Goal: Task Accomplishment & Management: Use online tool/utility

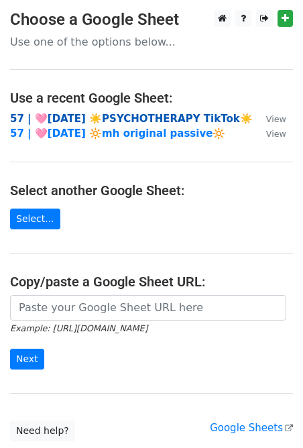
click at [72, 115] on strong "57 | 🩷[DATE] ☀️PSYCHOTHERAPY TikTok☀️" at bounding box center [131, 119] width 243 height 12
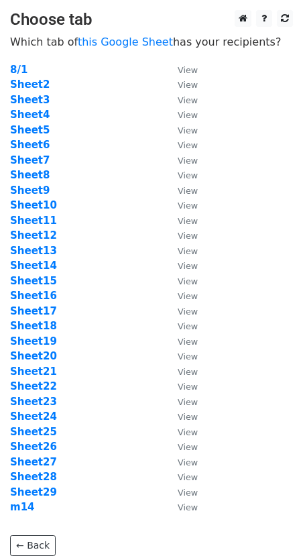
click at [42, 333] on td "Sheet18" at bounding box center [87, 325] width 154 height 15
click at [42, 337] on strong "Sheet19" at bounding box center [33, 341] width 47 height 12
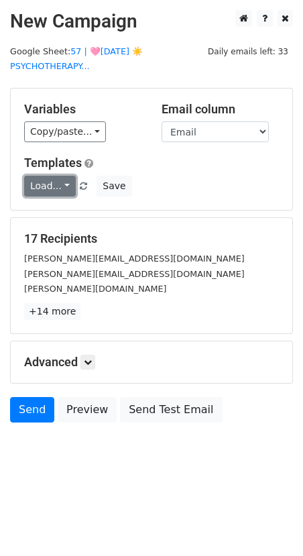
click at [50, 193] on link "Load..." at bounding box center [50, 186] width 52 height 21
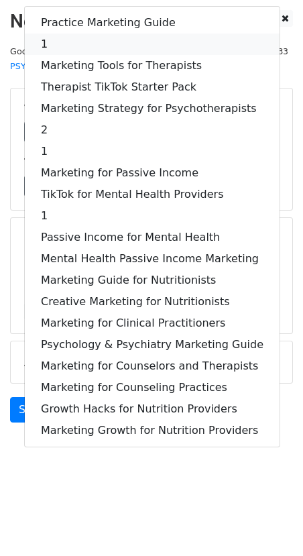
click at [95, 50] on link "1" at bounding box center [152, 44] width 255 height 21
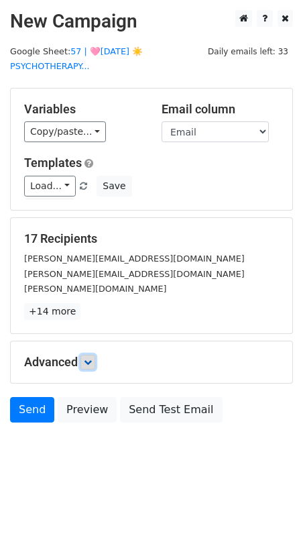
click at [87, 358] on icon at bounding box center [88, 362] width 8 height 8
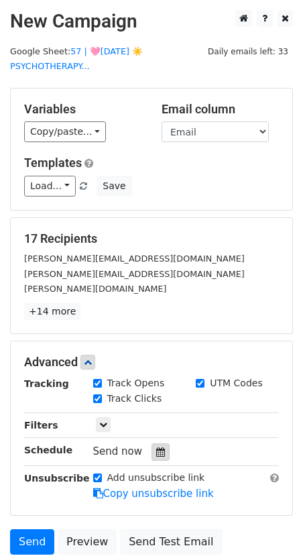
click at [154, 443] on div at bounding box center [161, 451] width 18 height 17
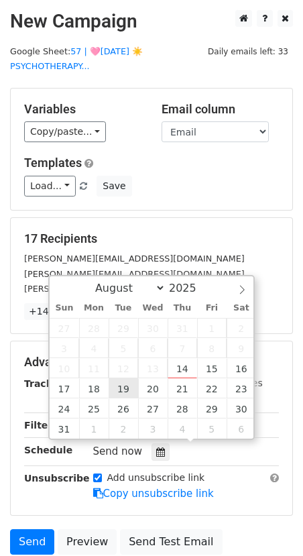
type input "2025-08-19 12:00"
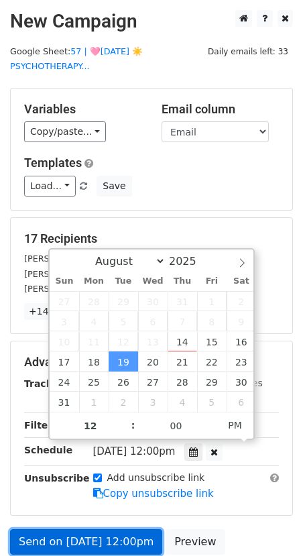
click at [80, 535] on link "Send on Aug 19 at 12:00pm" at bounding box center [86, 541] width 152 height 25
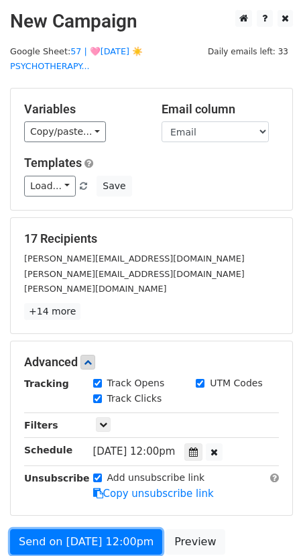
scroll to position [47, 0]
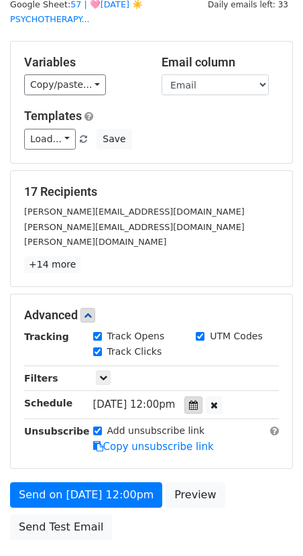
click at [198, 400] on icon at bounding box center [193, 404] width 9 height 9
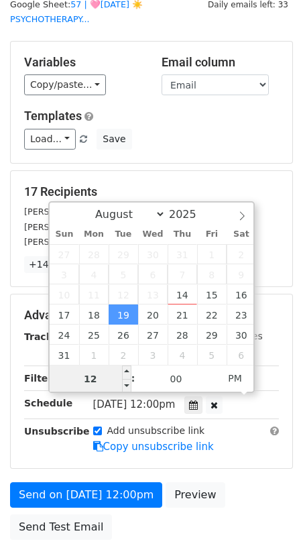
click at [109, 383] on input "12" at bounding box center [91, 378] width 82 height 27
type input "6"
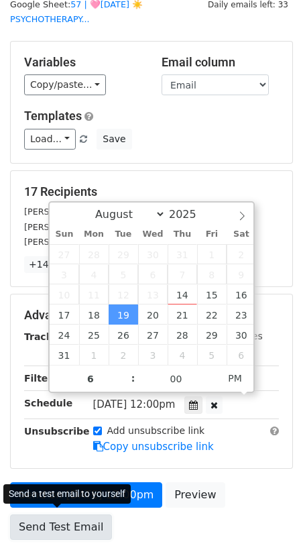
type input "2025-08-19 18:00"
click at [36, 514] on link "Send Test Email" at bounding box center [61, 526] width 102 height 25
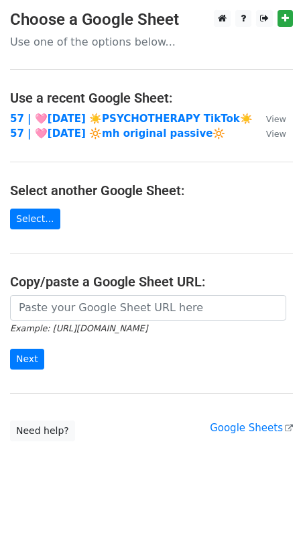
click at [58, 111] on td "57 | 🩷[DATE] ☀️PSYCHOTHERAPY TikTok☀️" at bounding box center [131, 118] width 243 height 15
click at [58, 114] on strong "57 | 🩷[DATE] ☀️PSYCHOTHERAPY TikTok☀️" at bounding box center [131, 119] width 243 height 12
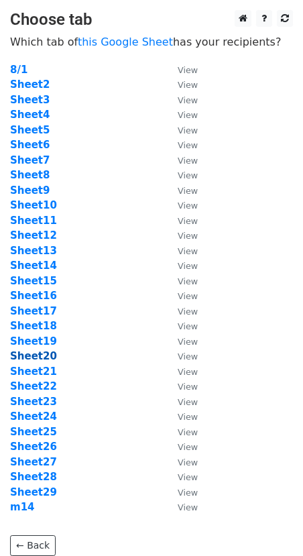
click at [44, 352] on strong "Sheet20" at bounding box center [33, 356] width 47 height 12
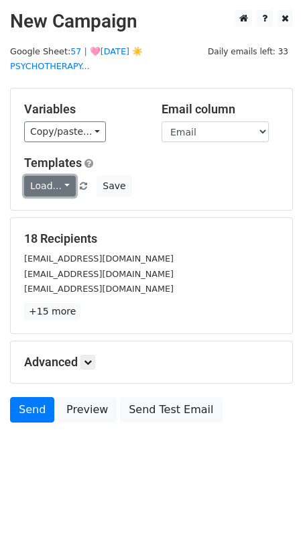
click at [53, 190] on link "Load..." at bounding box center [50, 186] width 52 height 21
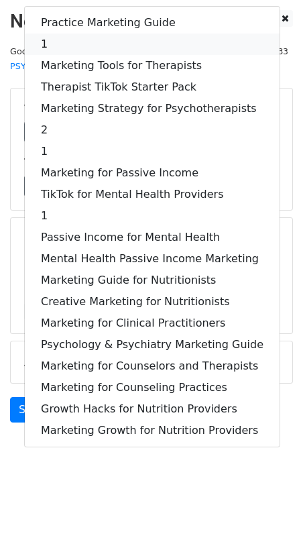
click at [91, 39] on link "1" at bounding box center [152, 44] width 255 height 21
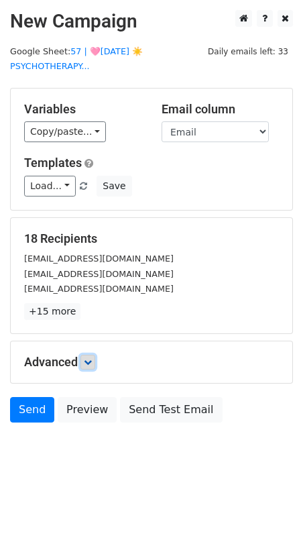
click at [87, 361] on icon at bounding box center [88, 362] width 8 height 8
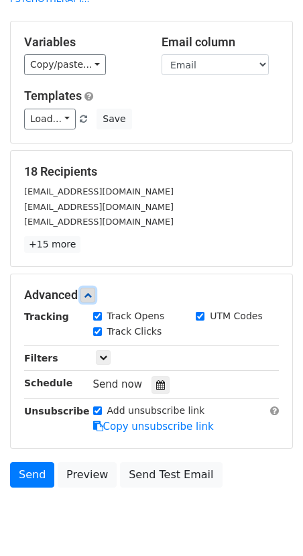
scroll to position [107, 0]
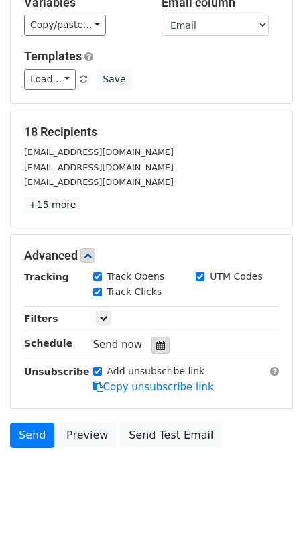
click at [152, 337] on div at bounding box center [161, 345] width 18 height 17
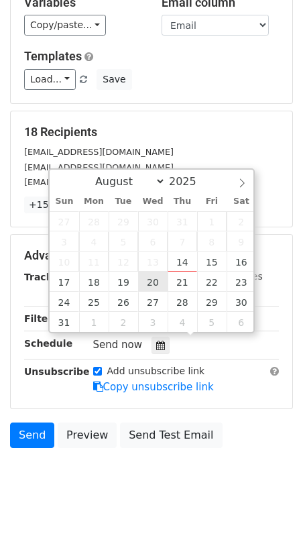
type input "2025-08-20 12:00"
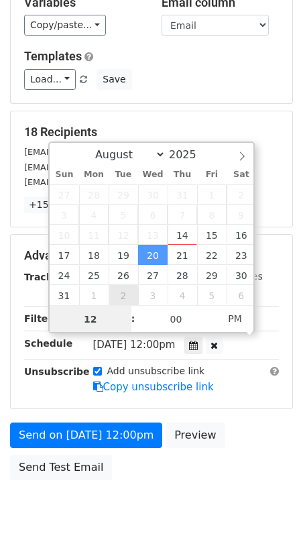
scroll to position [85, 0]
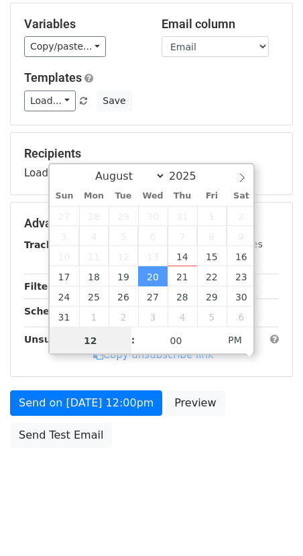
type input "7"
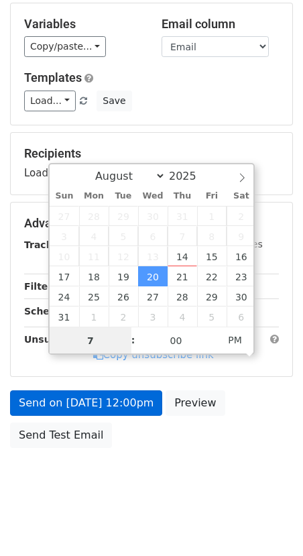
scroll to position [107, 0]
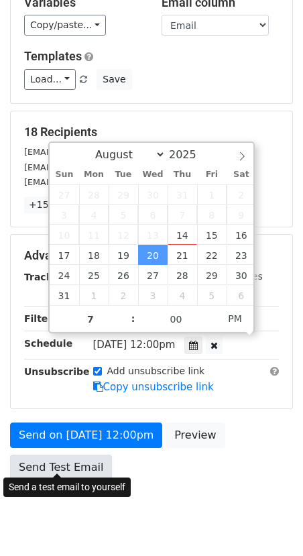
type input "2025-08-20 19:00"
click at [76, 464] on link "Send Test Email" at bounding box center [61, 467] width 102 height 25
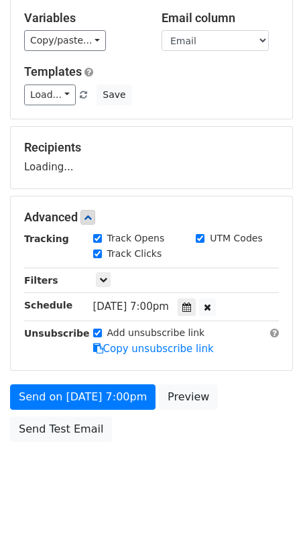
scroll to position [85, 0]
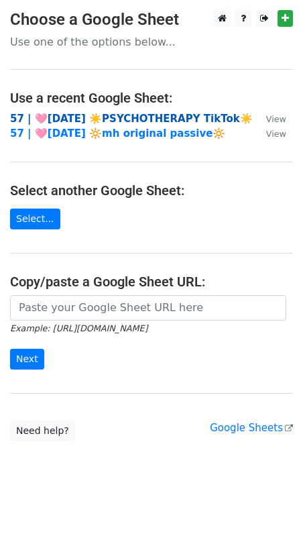
click at [76, 113] on strong "57 | 🩷[DATE] ☀️PSYCHOTHERAPY TikTok☀️" at bounding box center [131, 119] width 243 height 12
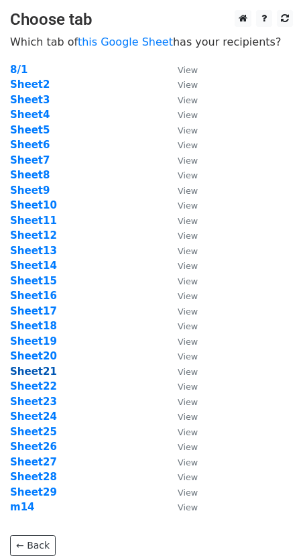
click at [44, 367] on strong "Sheet21" at bounding box center [33, 371] width 47 height 12
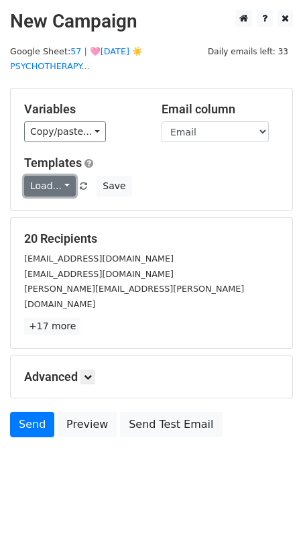
click at [59, 181] on link "Load..." at bounding box center [50, 186] width 52 height 21
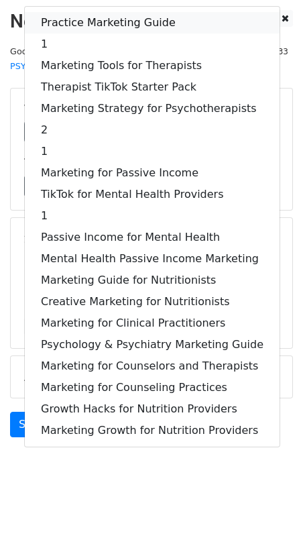
click at [86, 18] on link "Practice Marketing Guide" at bounding box center [152, 22] width 255 height 21
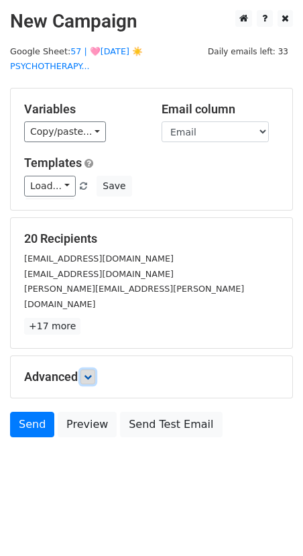
click at [91, 373] on icon at bounding box center [88, 377] width 8 height 8
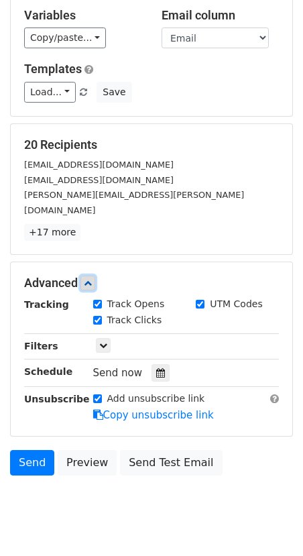
scroll to position [107, 0]
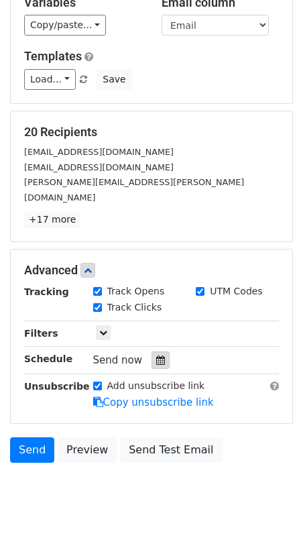
click at [152, 351] on div at bounding box center [161, 359] width 18 height 17
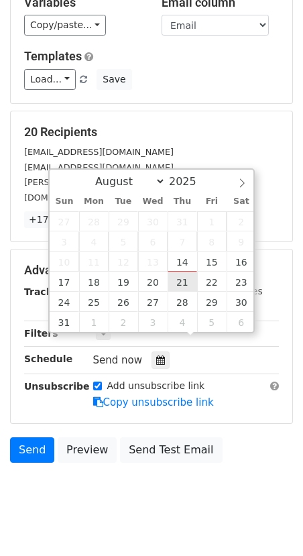
type input "2025-08-21 12:00"
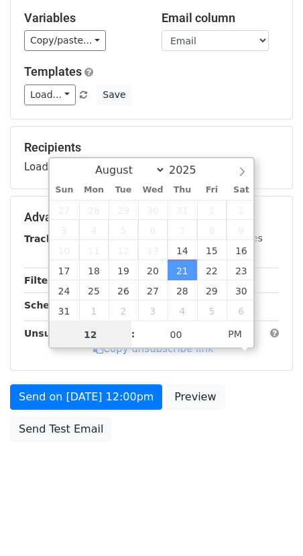
scroll to position [85, 0]
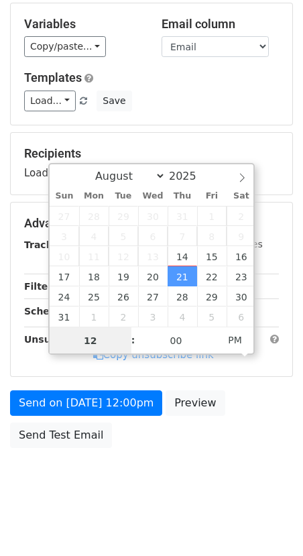
type input "8"
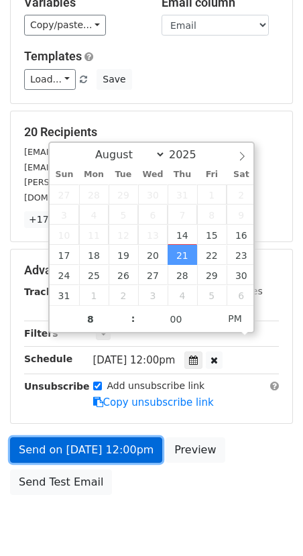
type input "2025-08-21 20:00"
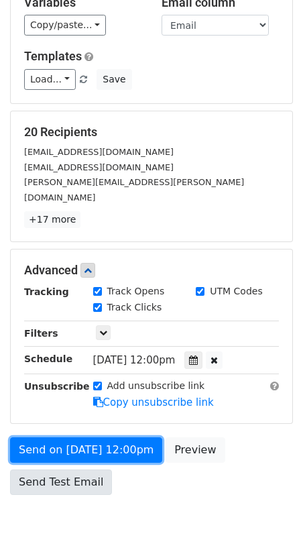
drag, startPoint x: 74, startPoint y: 437, endPoint x: 72, endPoint y: 454, distance: 16.9
click at [74, 438] on link "Send on Aug 21 at 12:00pm" at bounding box center [86, 449] width 152 height 25
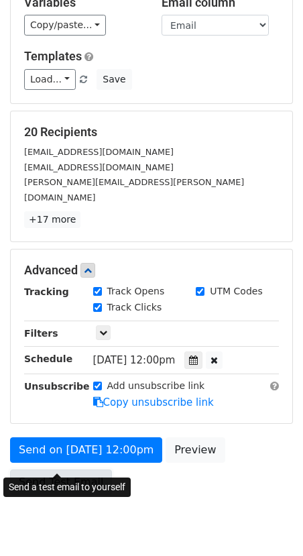
click at [71, 469] on link "Send Test Email" at bounding box center [61, 481] width 102 height 25
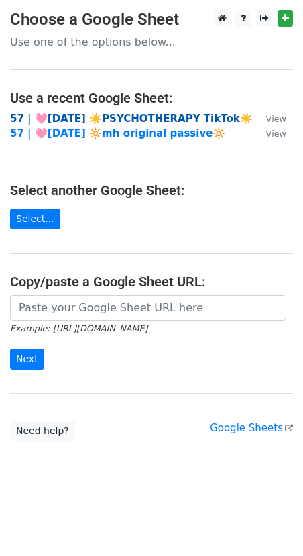
click at [73, 117] on strong "57 | 🩷[DATE] ☀️PSYCHOTHERAPY TikTok☀️" at bounding box center [131, 119] width 243 height 12
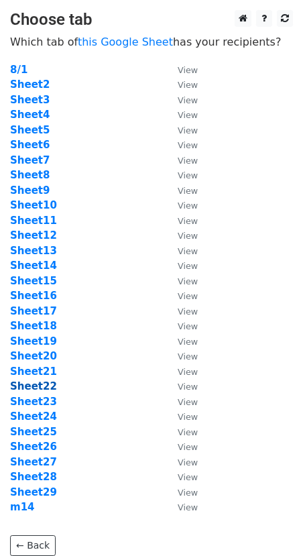
click at [43, 388] on strong "Sheet22" at bounding box center [33, 386] width 47 height 12
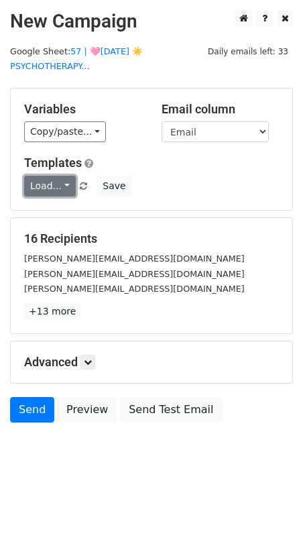
click at [55, 176] on link "Load..." at bounding box center [50, 186] width 52 height 21
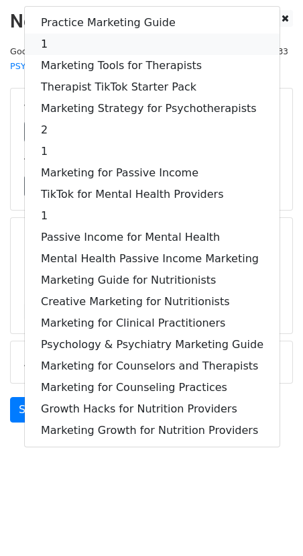
click at [99, 40] on link "1" at bounding box center [152, 44] width 255 height 21
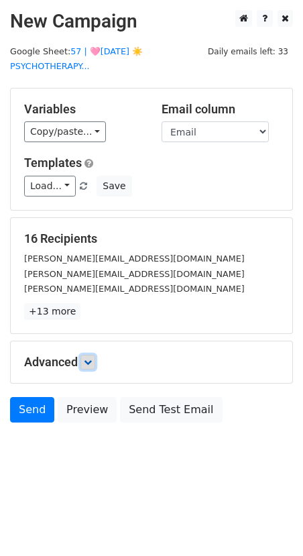
click at [91, 358] on icon at bounding box center [88, 362] width 8 height 8
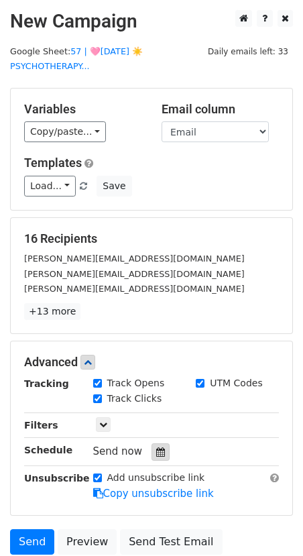
click at [160, 448] on div at bounding box center [161, 451] width 18 height 17
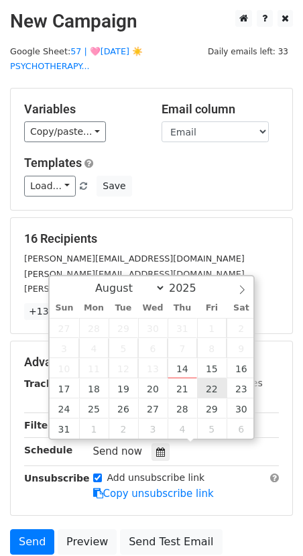
type input "2025-08-22 12:00"
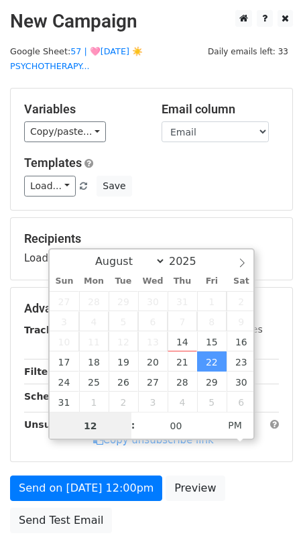
type input "8"
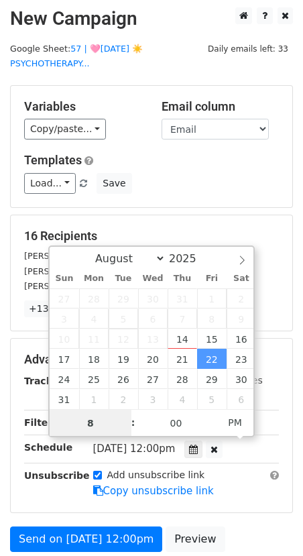
scroll to position [138, 0]
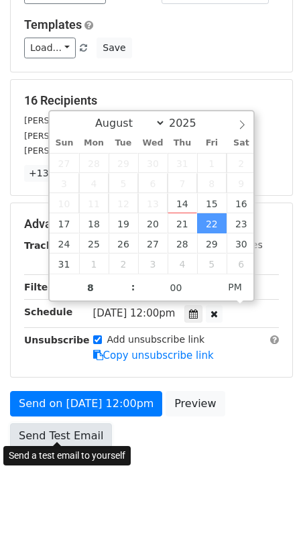
type input "2025-08-22 20:00"
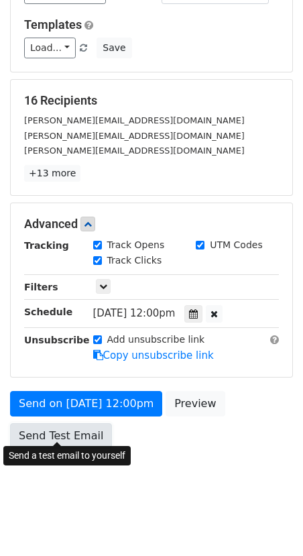
click at [66, 432] on link "Send Test Email" at bounding box center [61, 435] width 102 height 25
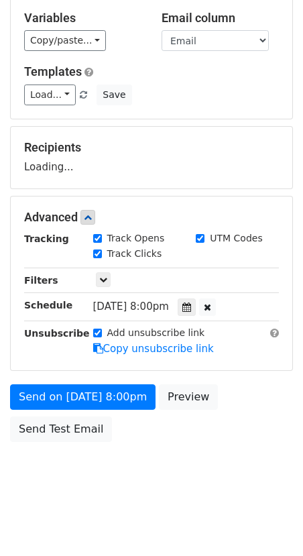
scroll to position [85, 0]
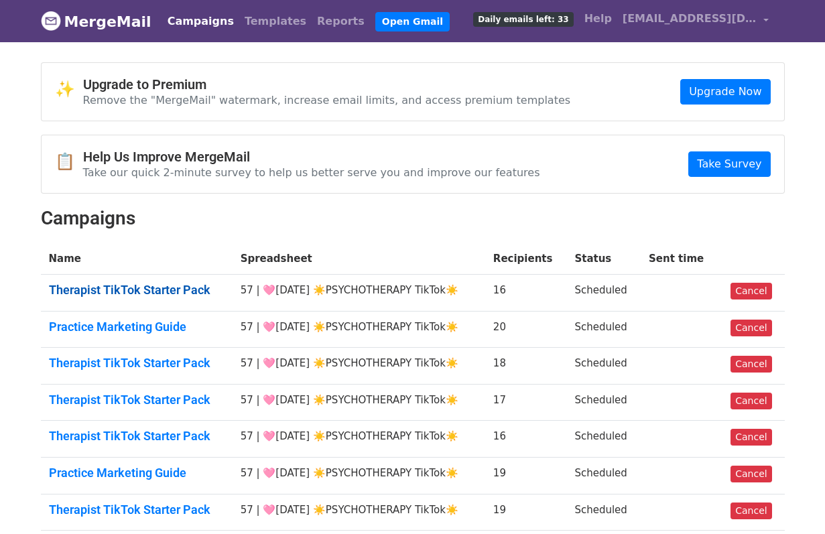
click at [129, 293] on link "Therapist TikTok Starter Pack" at bounding box center [137, 290] width 176 height 15
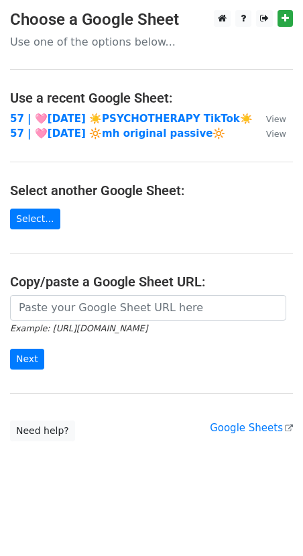
click at [82, 111] on td "57 | 🩷[DATE] ☀️PSYCHOTHERAPY TikTok☀️" at bounding box center [131, 118] width 243 height 15
click at [56, 113] on strong "57 | 🩷[DATE] ☀️PSYCHOTHERAPY TikTok☀️" at bounding box center [131, 119] width 243 height 12
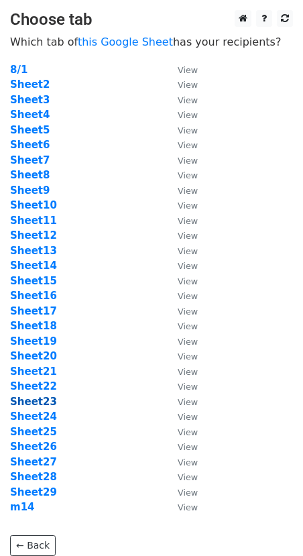
click at [42, 404] on strong "Sheet23" at bounding box center [33, 402] width 47 height 12
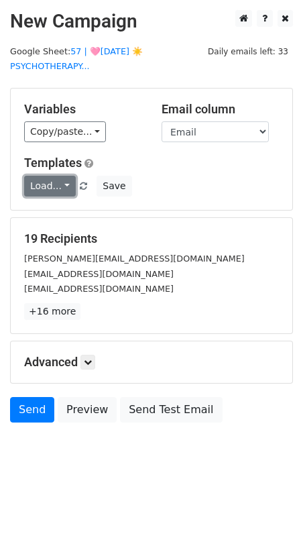
click at [48, 186] on link "Load..." at bounding box center [50, 186] width 52 height 21
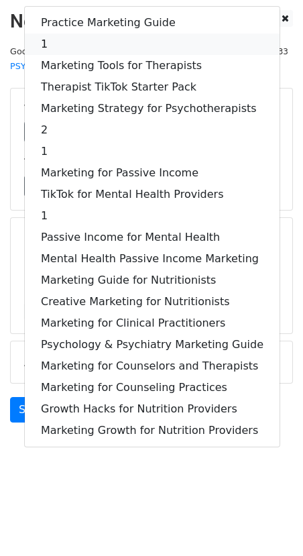
click at [118, 44] on link "1" at bounding box center [152, 44] width 255 height 21
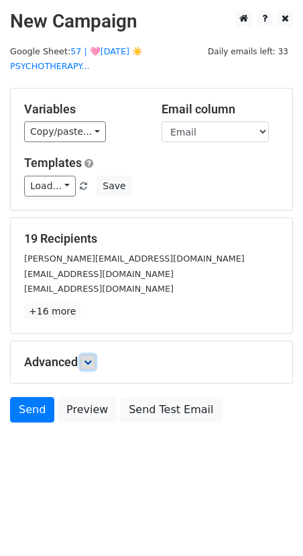
click at [92, 358] on icon at bounding box center [88, 362] width 8 height 8
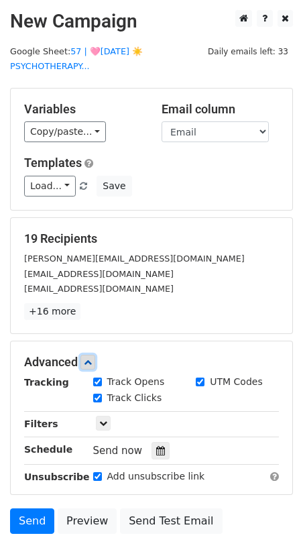
scroll to position [107, 0]
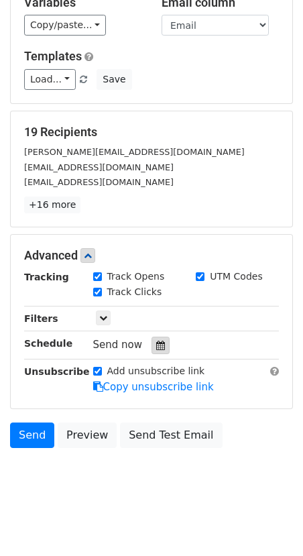
click at [157, 341] on icon at bounding box center [160, 345] width 9 height 9
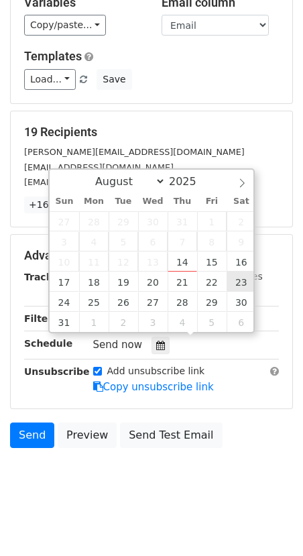
type input "[DATE] 12:00"
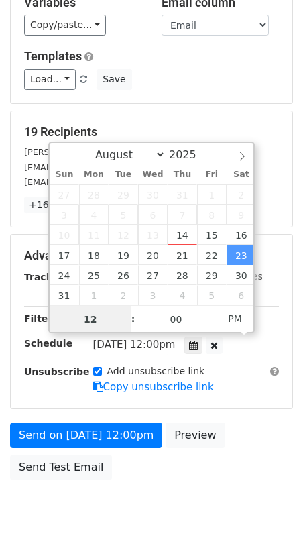
scroll to position [85, 0]
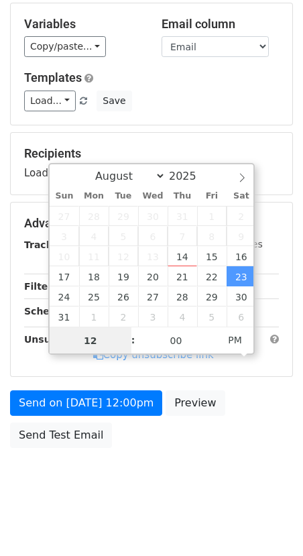
type input "6"
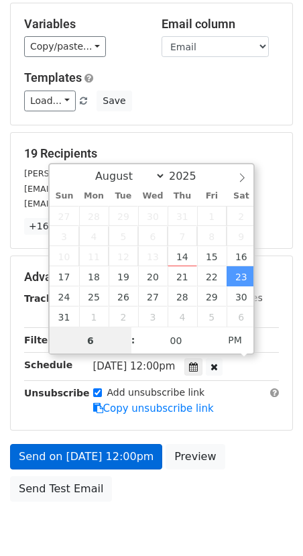
scroll to position [107, 0]
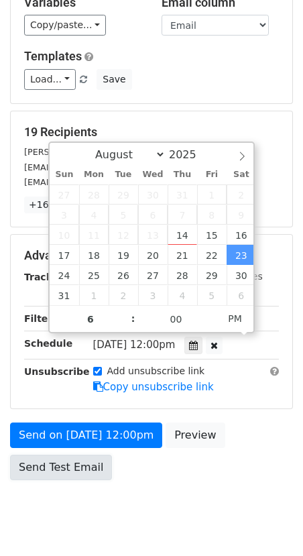
type input "[DATE] 18:00"
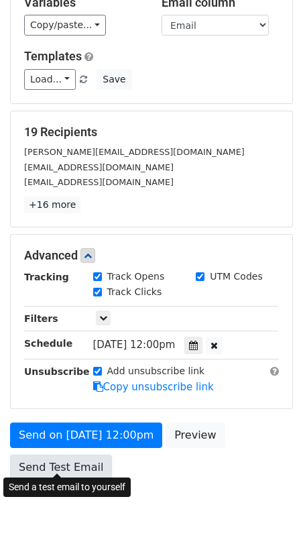
click at [57, 455] on link "Send Test Email" at bounding box center [61, 467] width 102 height 25
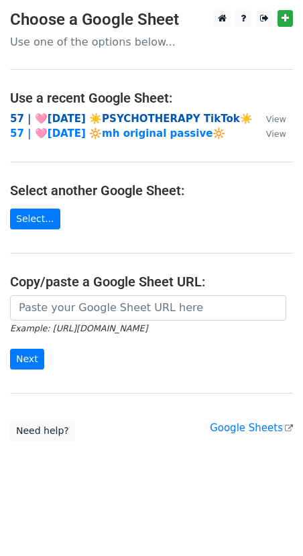
click at [96, 123] on strong "57 | 🩷AUG 1 ☀️PSYCHOTHERAPY TikTok☀️" at bounding box center [131, 119] width 243 height 12
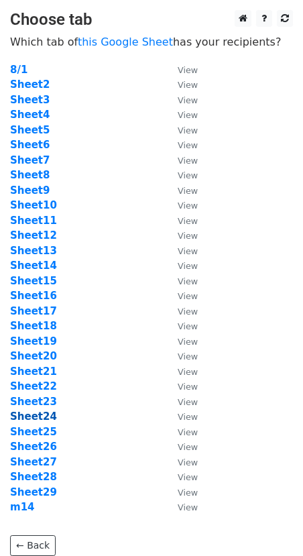
click at [49, 416] on strong "Sheet24" at bounding box center [33, 416] width 47 height 12
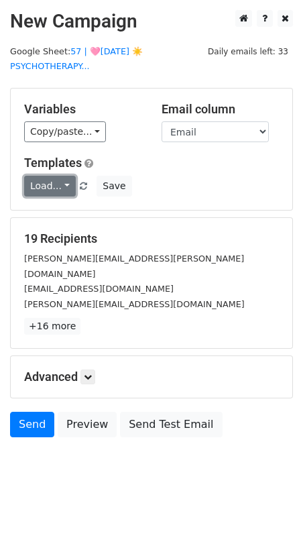
click at [54, 182] on link "Load..." at bounding box center [50, 186] width 52 height 21
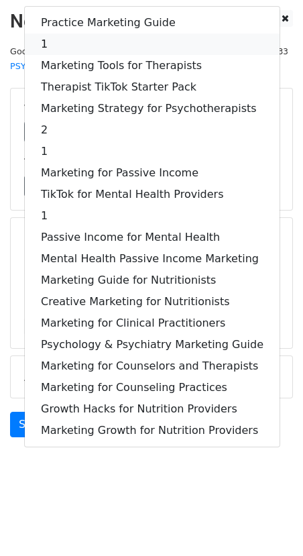
click at [91, 41] on link "1" at bounding box center [152, 44] width 255 height 21
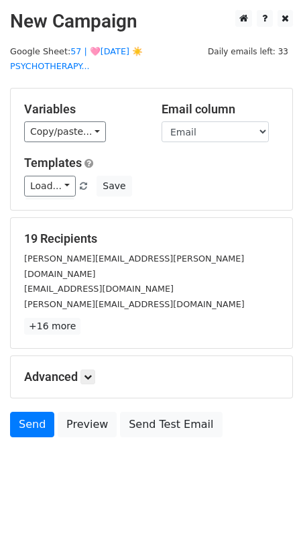
click at [95, 367] on div "Advanced Tracking Track Opens UTM Codes Track Clicks Filters Only include sprea…" at bounding box center [152, 377] width 282 height 42
click at [92, 369] on link at bounding box center [87, 376] width 15 height 15
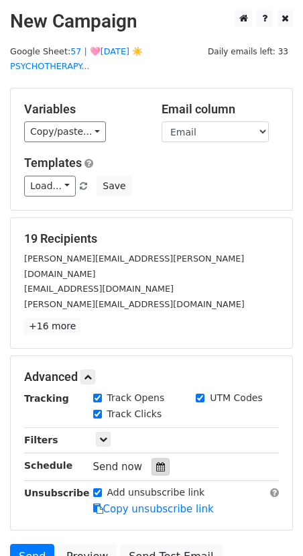
click at [152, 458] on div at bounding box center [161, 466] width 18 height 17
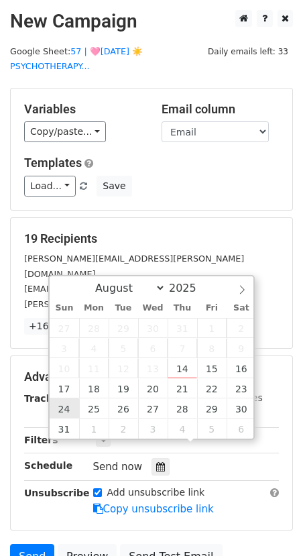
type input "2025-08-24 12:00"
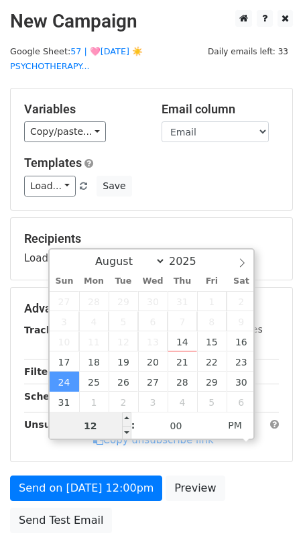
type input "9"
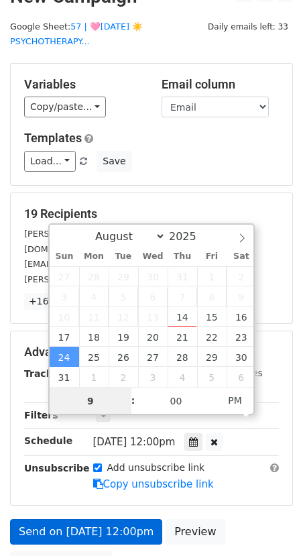
scroll to position [30, 0]
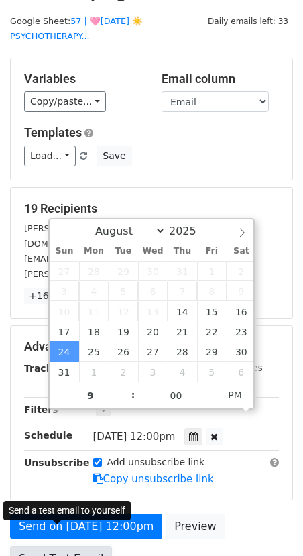
type input "2025-08-24 21:00"
click at [73, 546] on link "Send Test Email" at bounding box center [61, 558] width 102 height 25
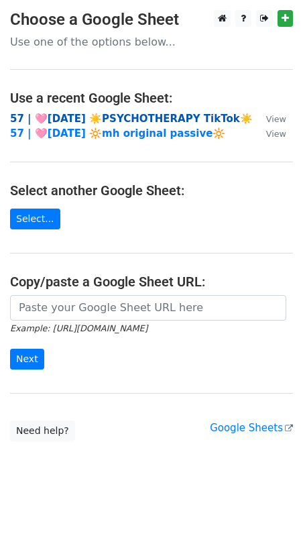
click at [52, 117] on strong "57 | 🩷[DATE] ☀️PSYCHOTHERAPY TikTok☀️" at bounding box center [131, 119] width 243 height 12
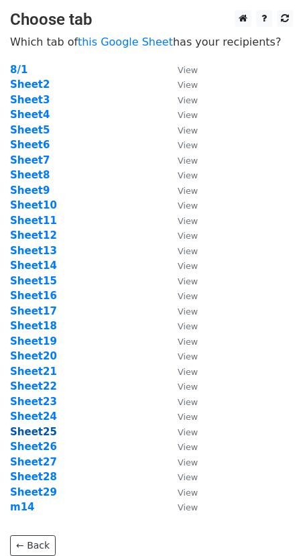
click at [42, 430] on strong "Sheet25" at bounding box center [33, 432] width 47 height 12
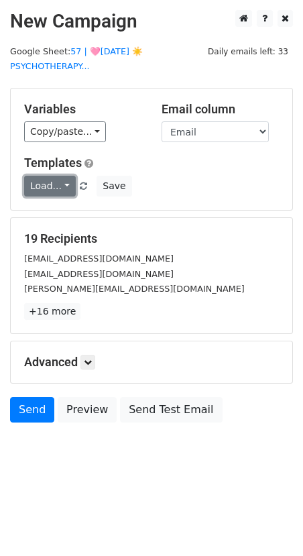
click at [58, 189] on link "Load..." at bounding box center [50, 186] width 52 height 21
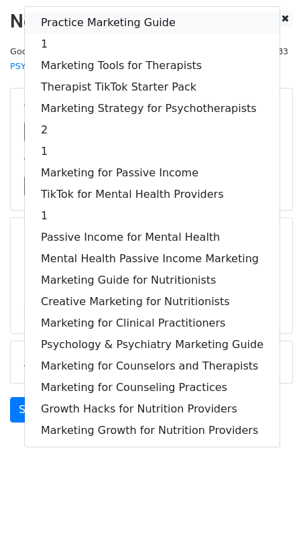
click at [64, 18] on link "Practice Marketing Guide" at bounding box center [152, 22] width 255 height 21
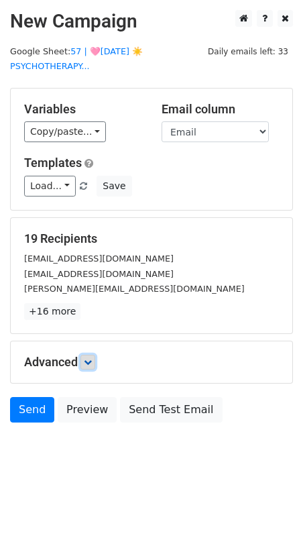
click at [95, 360] on link at bounding box center [87, 362] width 15 height 15
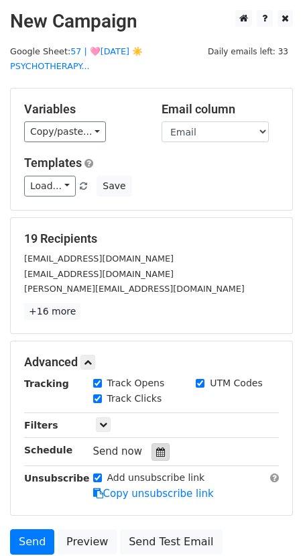
click at [153, 443] on div at bounding box center [161, 451] width 18 height 17
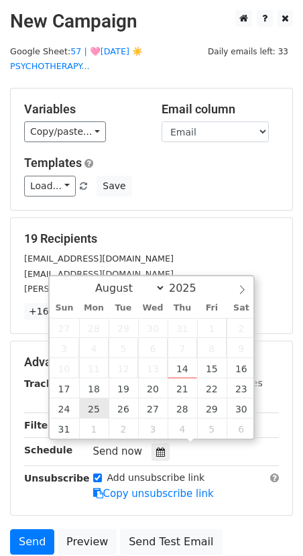
type input "2025-08-25 12:00"
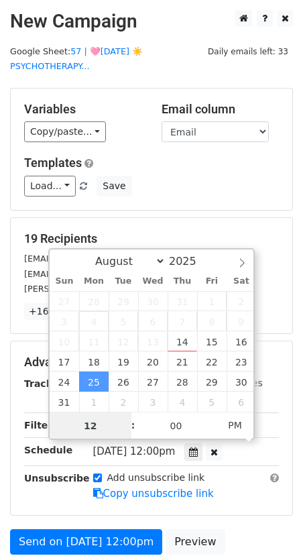
type input "9"
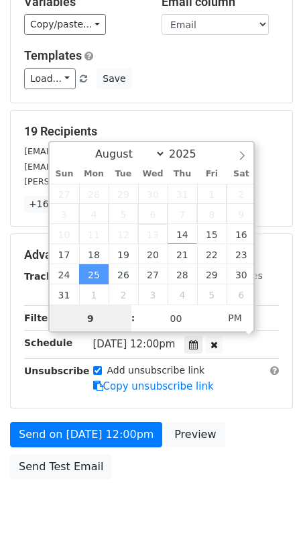
scroll to position [138, 0]
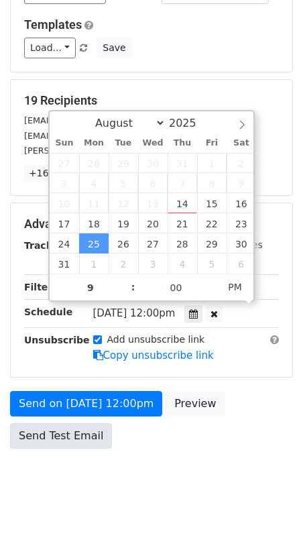
type input "2025-08-25 21:00"
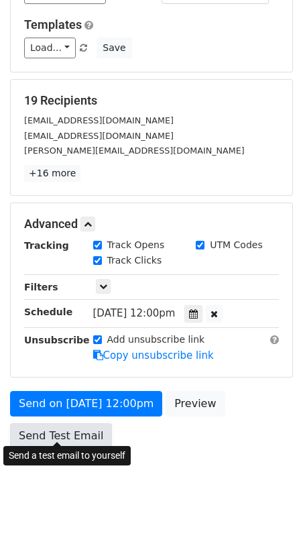
click at [66, 438] on link "Send Test Email" at bounding box center [61, 435] width 102 height 25
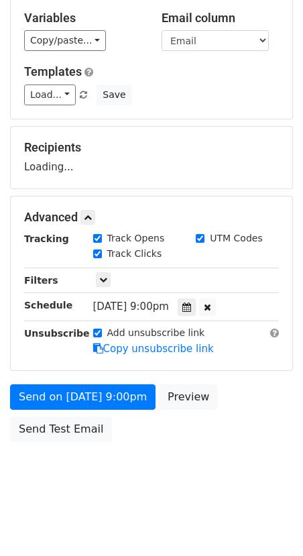
scroll to position [85, 0]
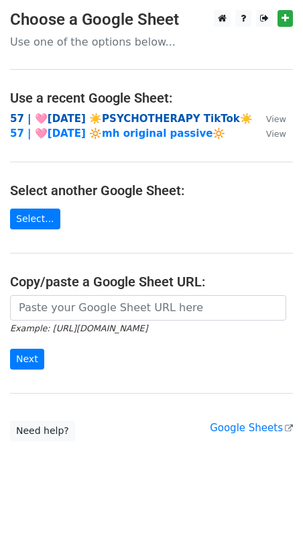
click at [79, 121] on strong "57 | 🩷[DATE] ☀️PSYCHOTHERAPY TikTok☀️" at bounding box center [131, 119] width 243 height 12
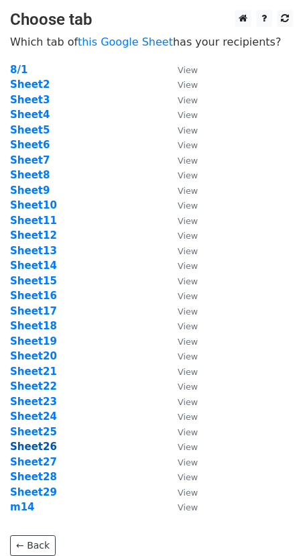
click at [31, 444] on strong "Sheet26" at bounding box center [33, 446] width 47 height 12
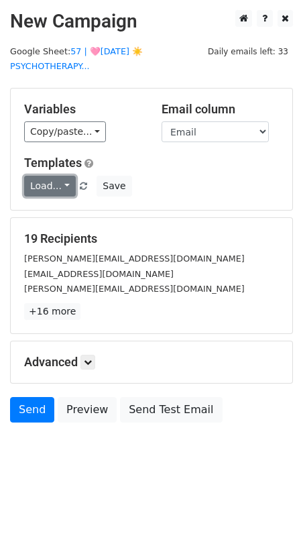
click at [37, 178] on link "Load..." at bounding box center [50, 186] width 52 height 21
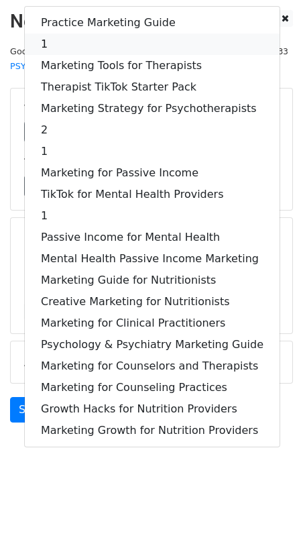
click at [93, 46] on link "1" at bounding box center [152, 44] width 255 height 21
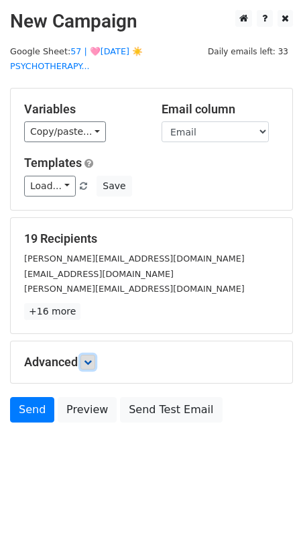
click at [91, 361] on icon at bounding box center [88, 362] width 8 height 8
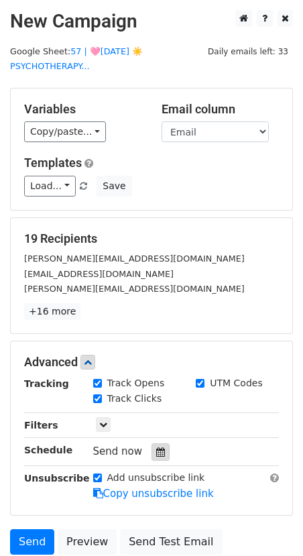
click at [156, 447] on icon at bounding box center [160, 451] width 9 height 9
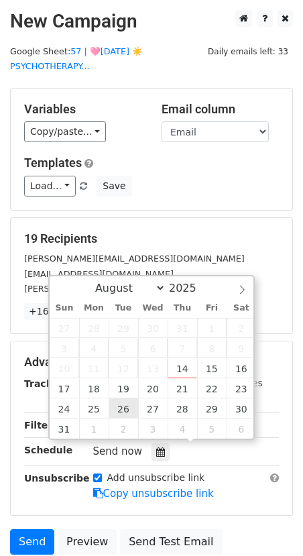
type input "2025-08-26 12:00"
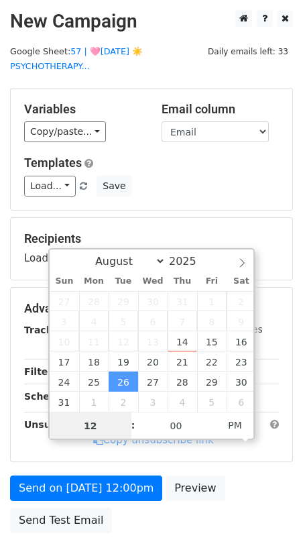
type input "8"
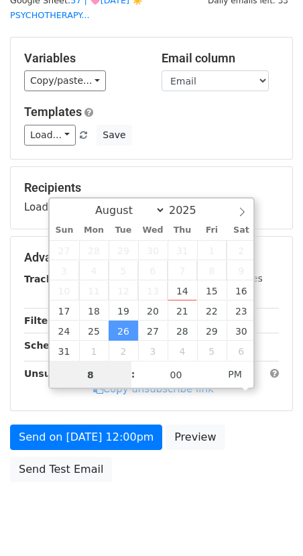
scroll to position [85, 0]
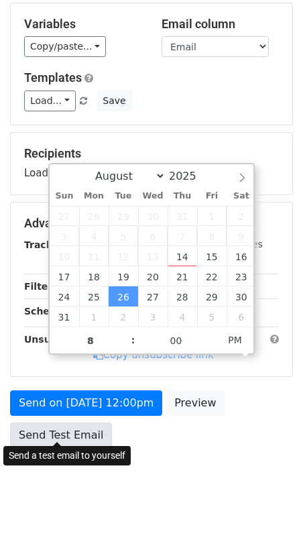
type input "2025-08-26 20:00"
click at [74, 438] on link "Send Test Email" at bounding box center [61, 434] width 102 height 25
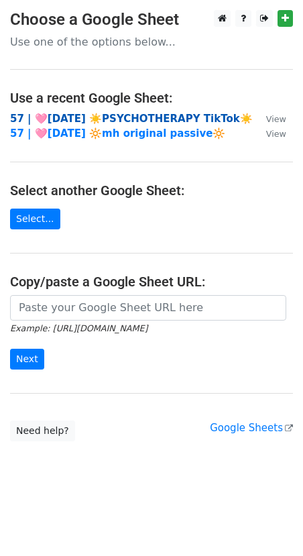
click at [91, 117] on strong "57 | 🩷[DATE] ☀️PSYCHOTHERAPY TikTok☀️" at bounding box center [131, 119] width 243 height 12
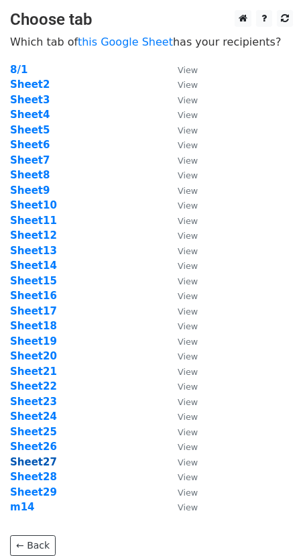
click at [42, 463] on strong "Sheet27" at bounding box center [33, 462] width 47 height 12
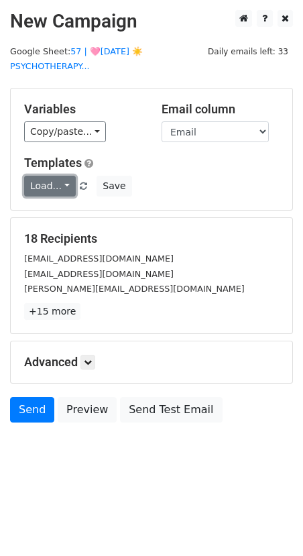
click at [54, 181] on link "Load..." at bounding box center [50, 186] width 52 height 21
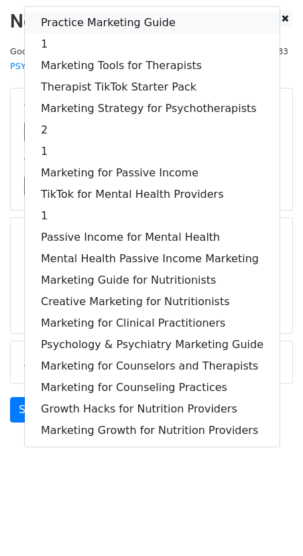
click at [93, 15] on link "Practice Marketing Guide" at bounding box center [152, 22] width 255 height 21
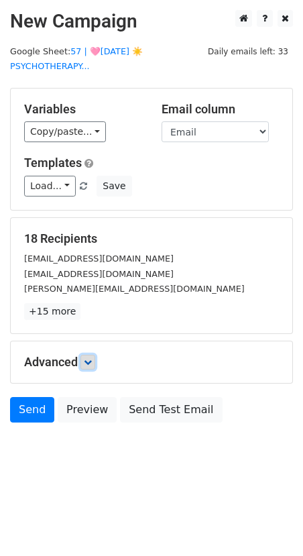
click at [91, 355] on link at bounding box center [87, 362] width 15 height 15
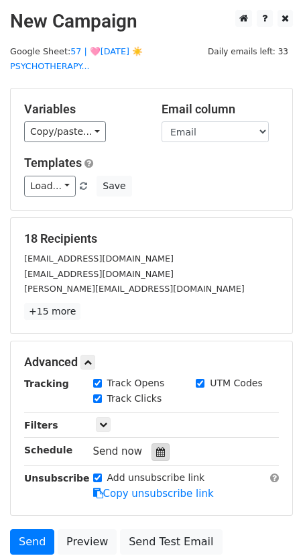
click at [156, 447] on icon at bounding box center [160, 451] width 9 height 9
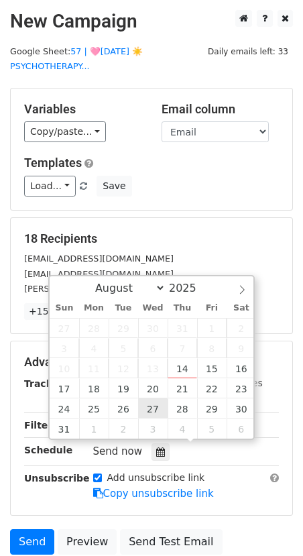
type input "[DATE] 12:00"
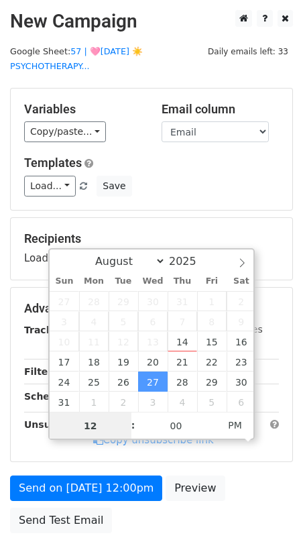
type input "8"
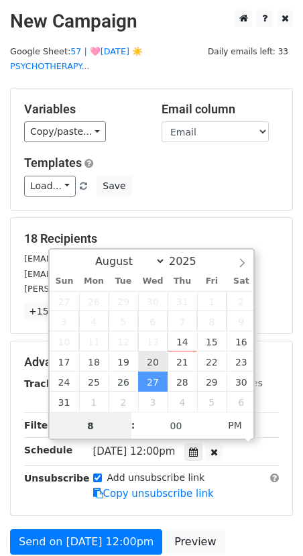
scroll to position [138, 0]
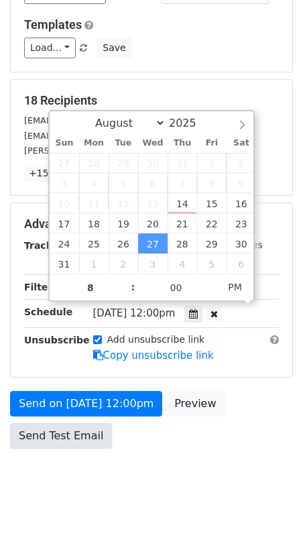
type input "[DATE] 20:00"
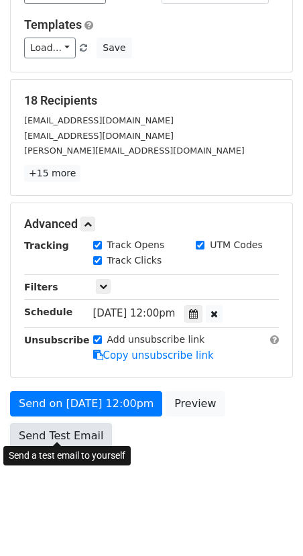
click at [76, 429] on link "Send Test Email" at bounding box center [61, 435] width 102 height 25
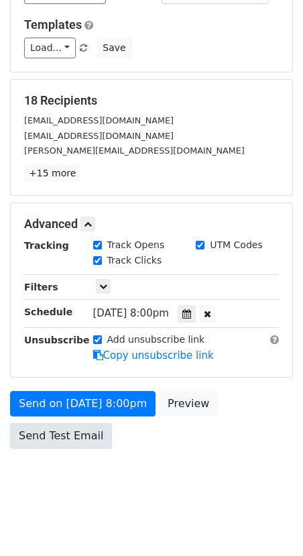
scroll to position [85, 0]
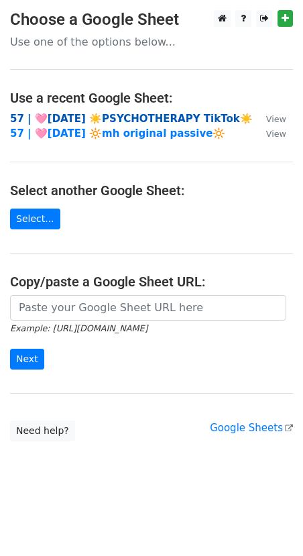
click at [78, 115] on strong "57 | 🩷[DATE] ☀️PSYCHOTHERAPY TikTok☀️" at bounding box center [131, 119] width 243 height 12
